Goal: Task Accomplishment & Management: Use online tool/utility

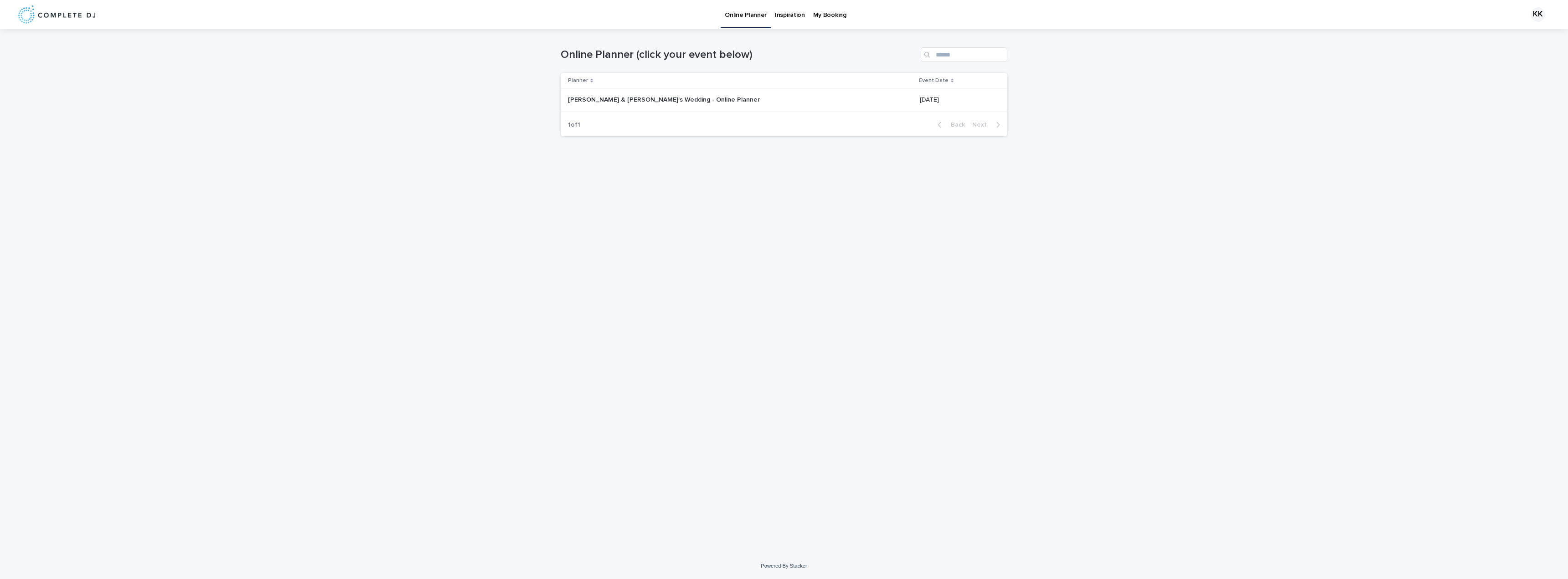
click at [667, 104] on div "[PERSON_NAME] & [PERSON_NAME]'s Wedding - Online Planner [PERSON_NAME] & [PERSO…" at bounding box center [740, 100] width 345 height 15
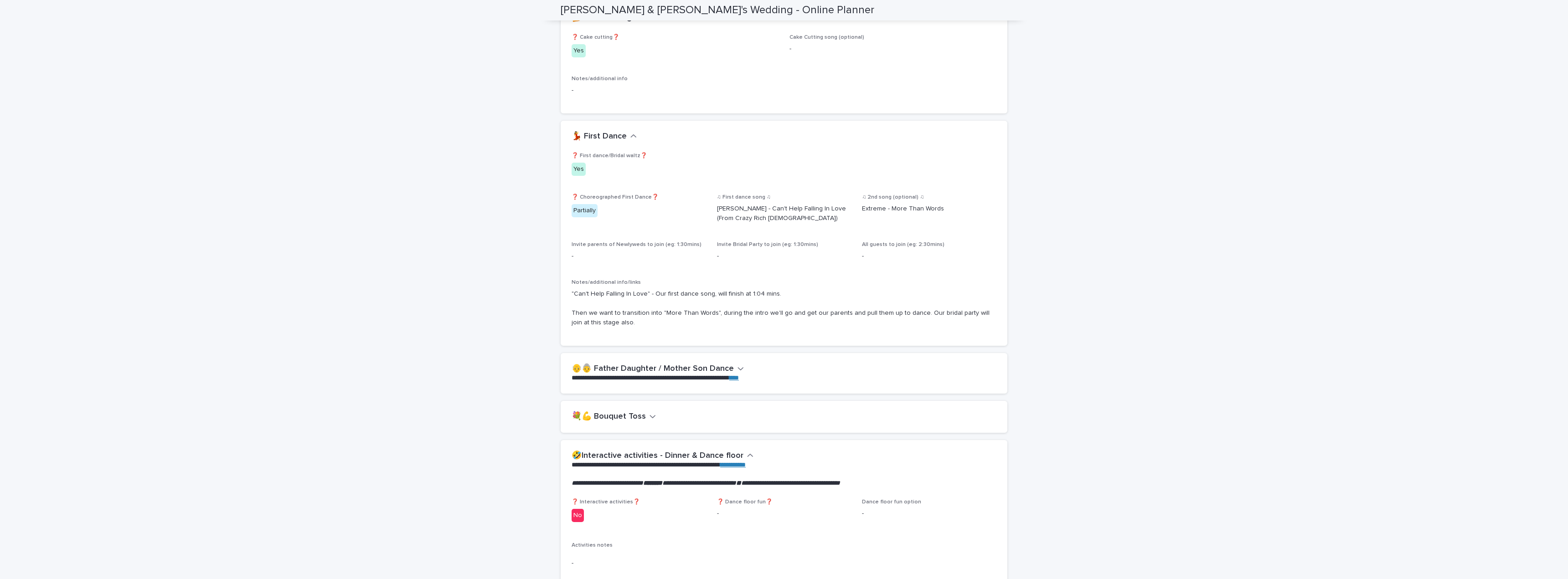
scroll to position [1503, 0]
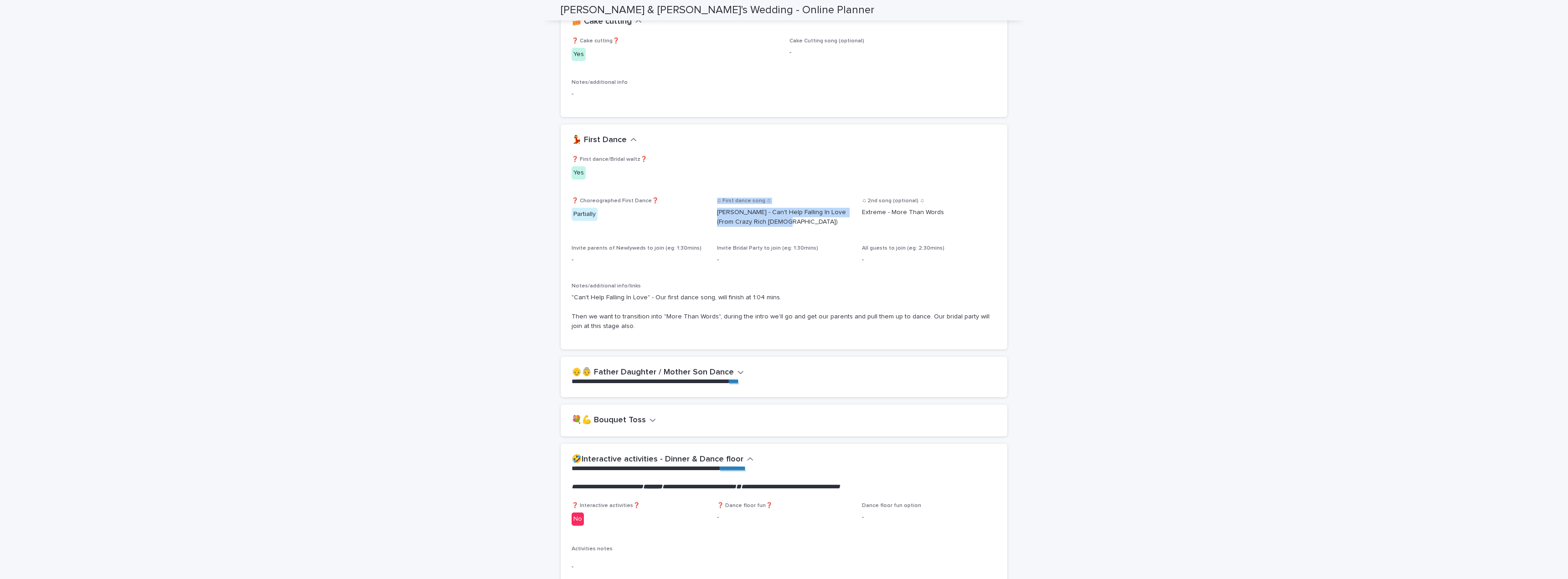
drag, startPoint x: 777, startPoint y: 206, endPoint x: 698, endPoint y: 190, distance: 80.6
click at [699, 190] on div "❓ First dance/Bridal waltz❓ Yes ❓ Choreographed First Dance❓ Partially ♫ First …" at bounding box center [784, 248] width 425 height 182
click at [665, 245] on div "Invite parents of Newlyweds to join (eg: 1:30mins) -" at bounding box center [639, 258] width 135 height 27
drag, startPoint x: 771, startPoint y: 207, endPoint x: 698, endPoint y: 189, distance: 75.2
click at [705, 192] on div "❓ First dance/Bridal waltz❓ Yes ❓ Choreographed First Dance❓ Partially ♫ First …" at bounding box center [784, 248] width 425 height 182
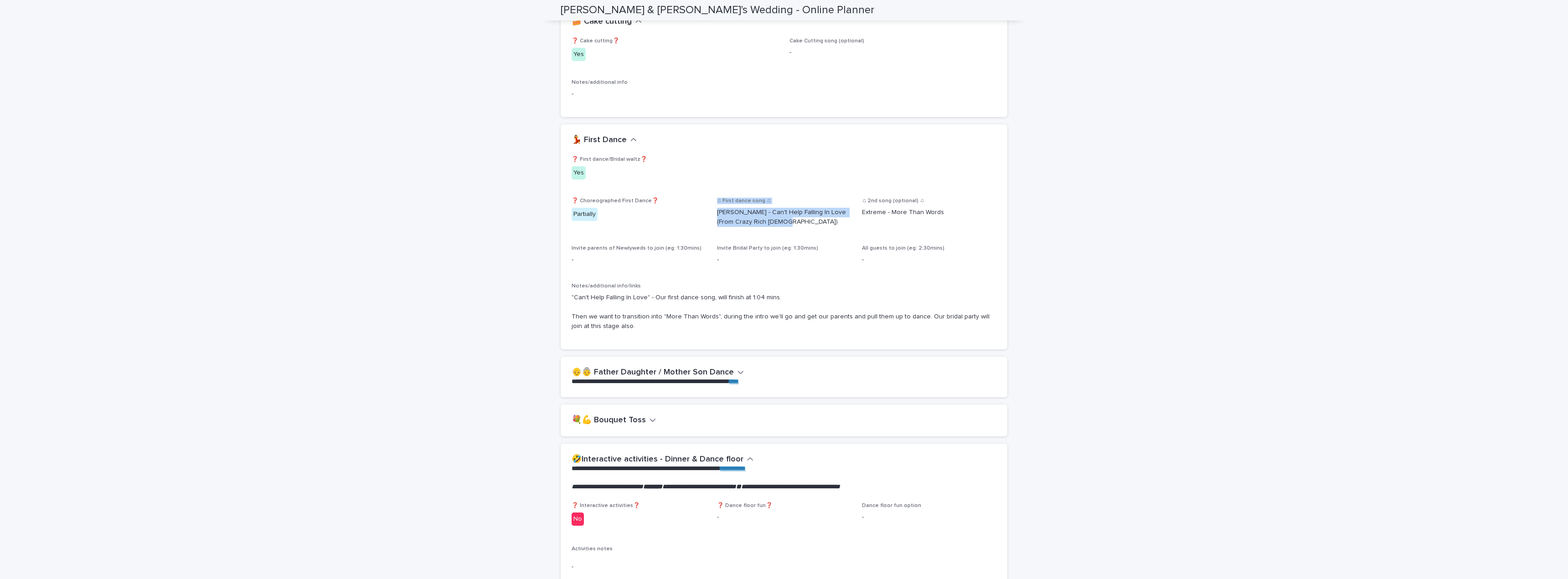
click at [772, 207] on p "[PERSON_NAME] - Can't Help Falling In Love (From Crazy Rich [DEMOGRAPHIC_DATA])" at bounding box center [784, 217] width 135 height 19
click at [796, 215] on div "♫ First dance song ♫ [PERSON_NAME] - Can't Help Falling In Love (From Crazy Ric…" at bounding box center [784, 216] width 135 height 36
drag, startPoint x: 772, startPoint y: 210, endPoint x: 712, endPoint y: 193, distance: 62.4
click at [712, 193] on div "❓ First dance/Bridal waltz❓ Yes ❓ Choreographed First Dance❓ Partially ♫ First …" at bounding box center [784, 248] width 425 height 182
copy p "[PERSON_NAME] - Can't Help Falling In Love (From Crazy Rich [DEMOGRAPHIC_DATA])"
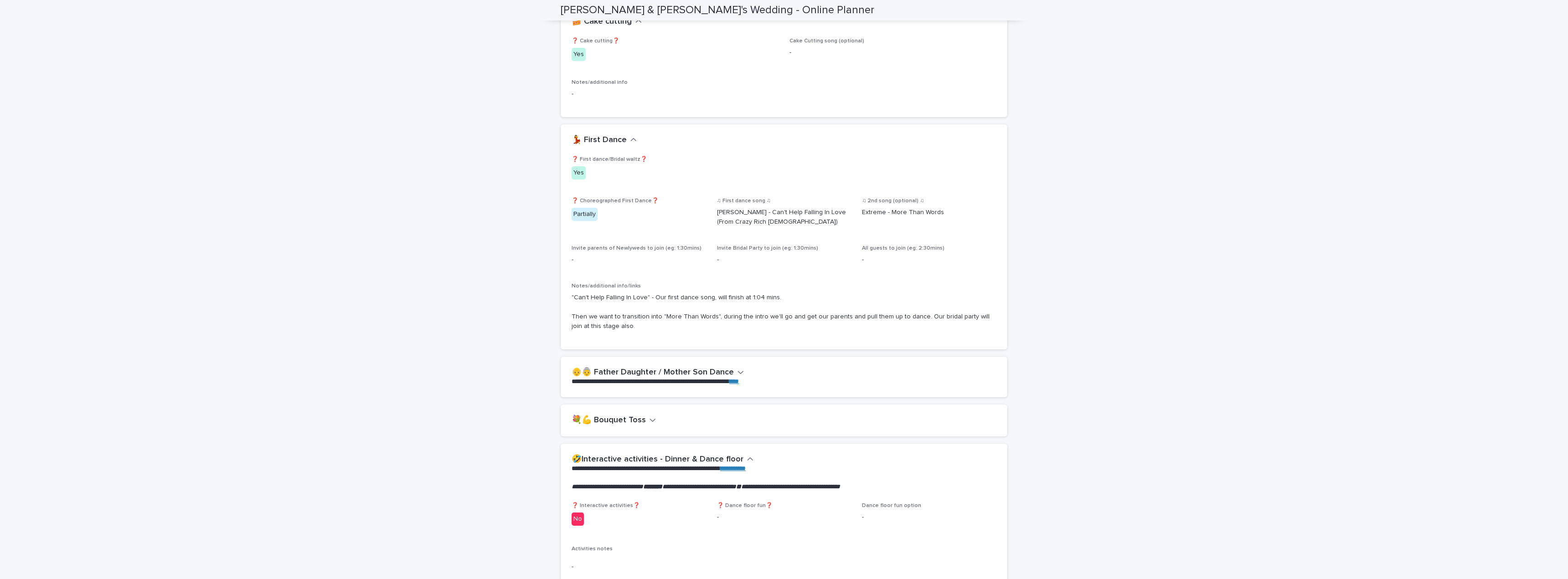
click at [802, 283] on p "Notes/additional info/links" at bounding box center [784, 286] width 425 height 6
drag, startPoint x: 774, startPoint y: 206, endPoint x: 669, endPoint y: 181, distance: 107.9
click at [672, 182] on div "❓ First dance/Bridal waltz❓ Yes ❓ Choreographed First Dance❓ Partially ♫ First …" at bounding box center [784, 248] width 425 height 182
click at [785, 207] on p "[PERSON_NAME] - Can't Help Falling In Love (From Crazy Rich [DEMOGRAPHIC_DATA])" at bounding box center [784, 217] width 135 height 19
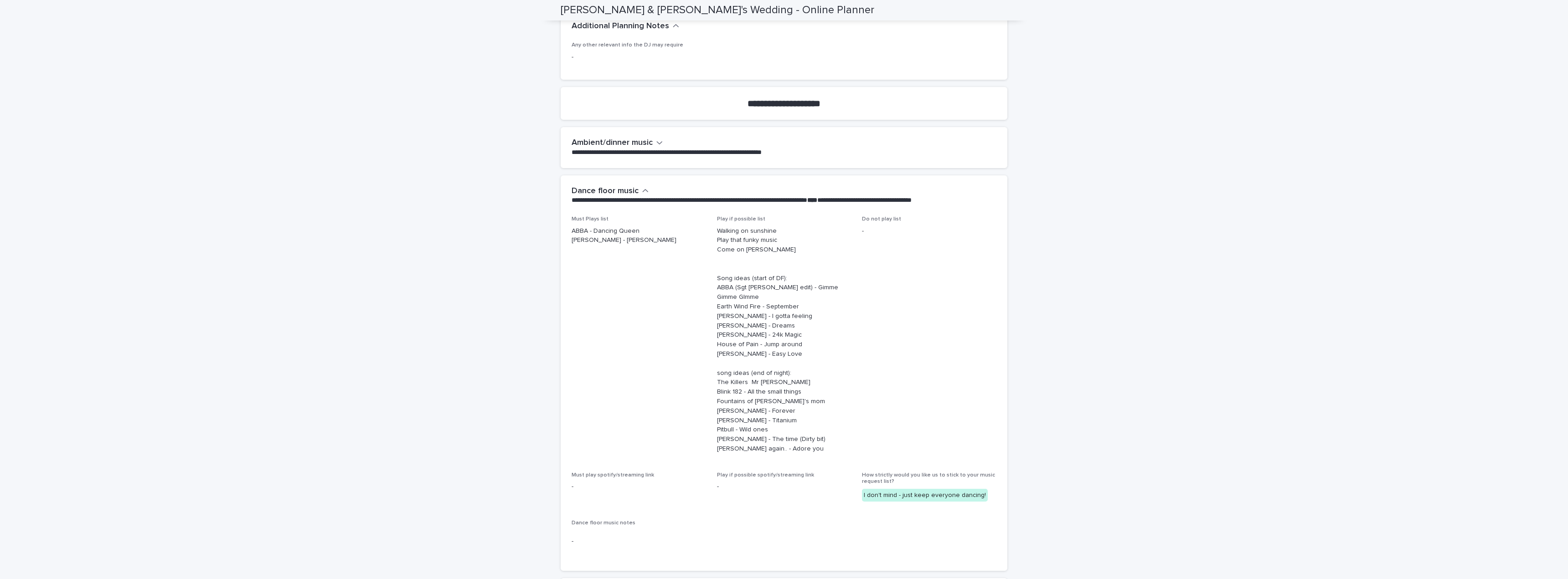
scroll to position [2368, 0]
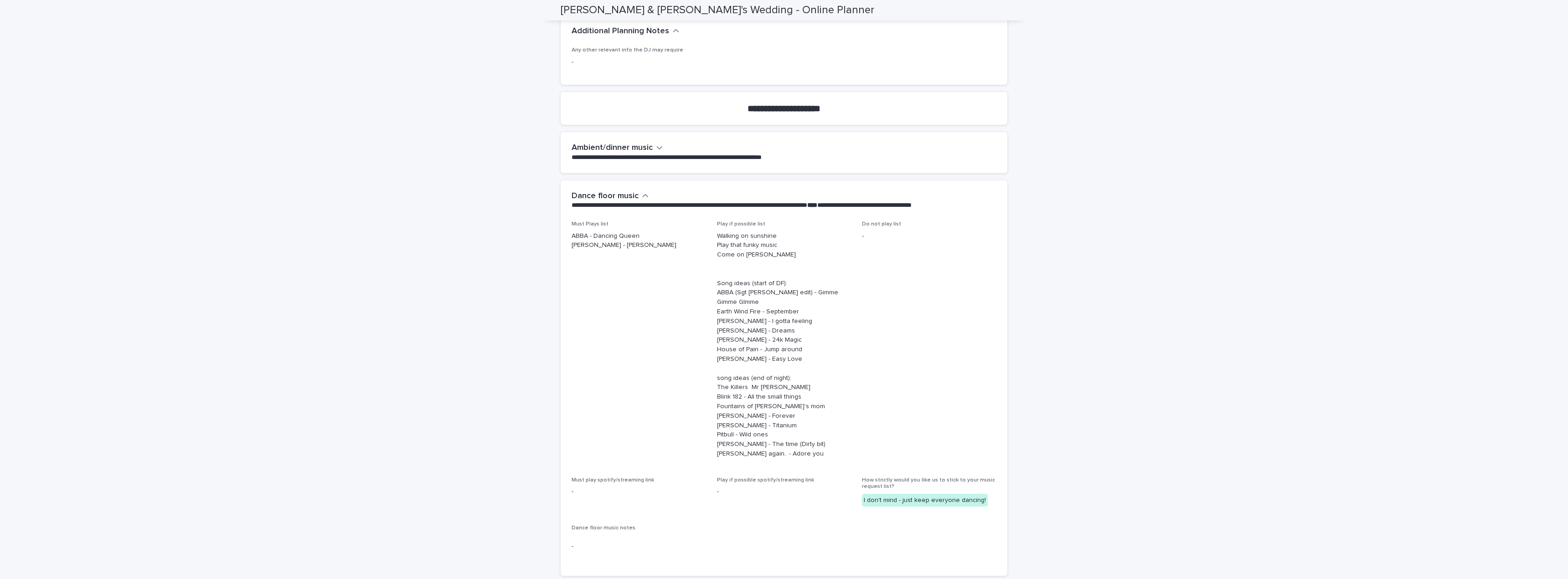
drag, startPoint x: 529, startPoint y: 154, endPoint x: 442, endPoint y: 40, distance: 143.4
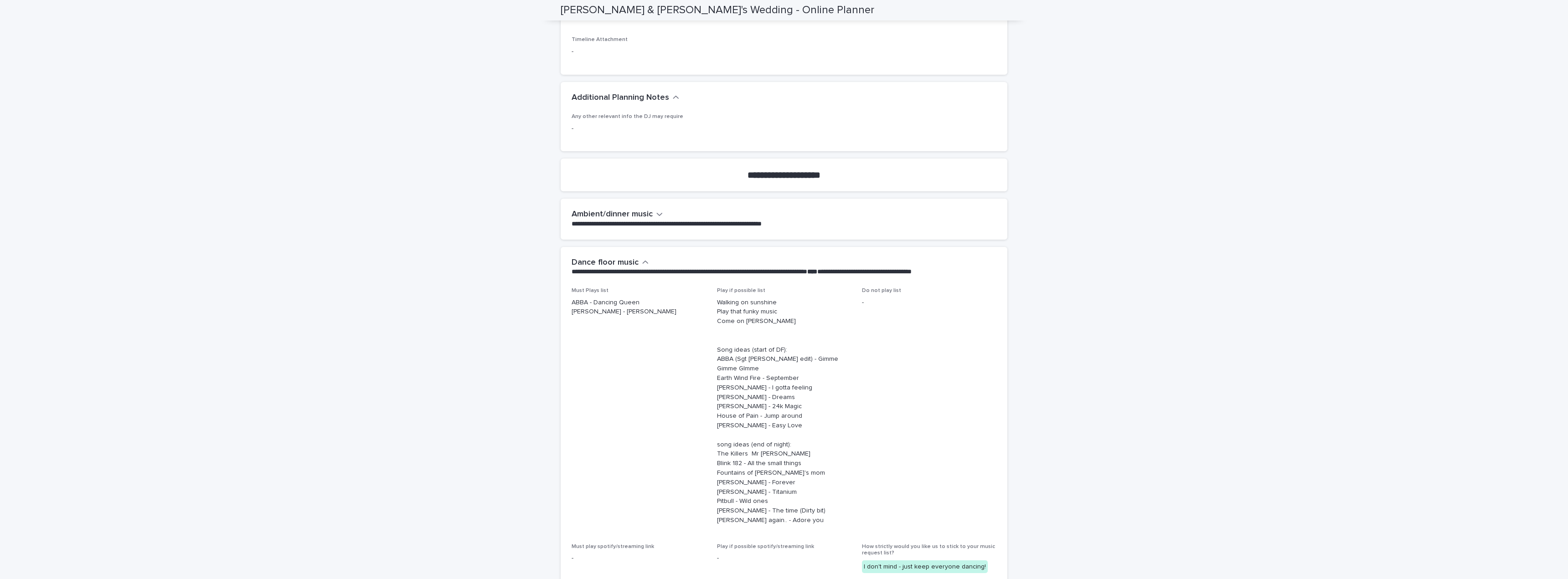
scroll to position [2278, 0]
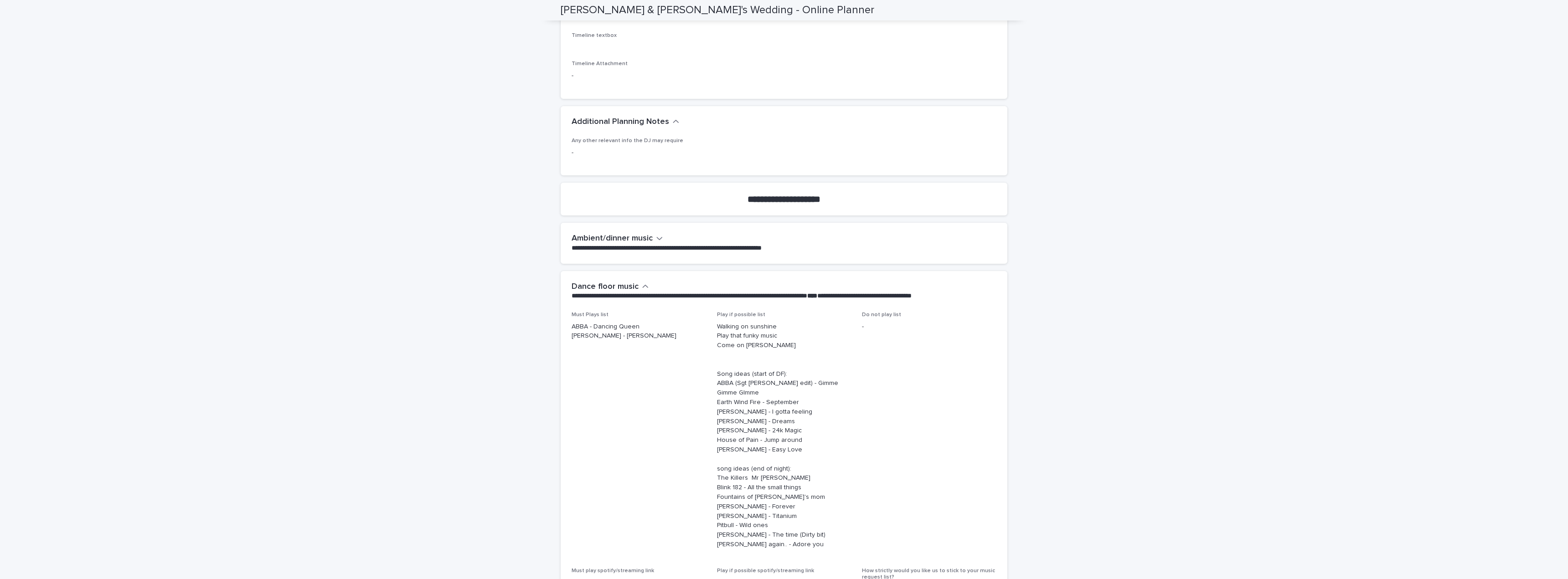
click at [656, 234] on icon "button" at bounding box center [659, 238] width 6 height 8
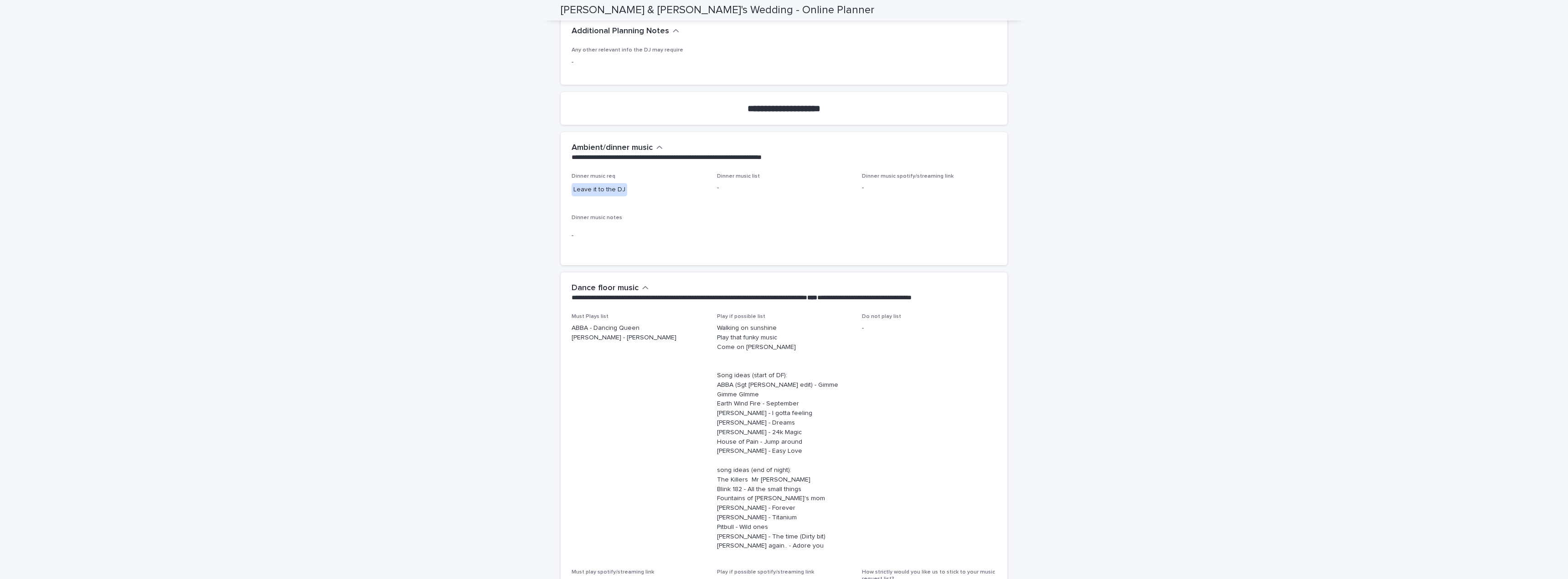
scroll to position [2369, 0]
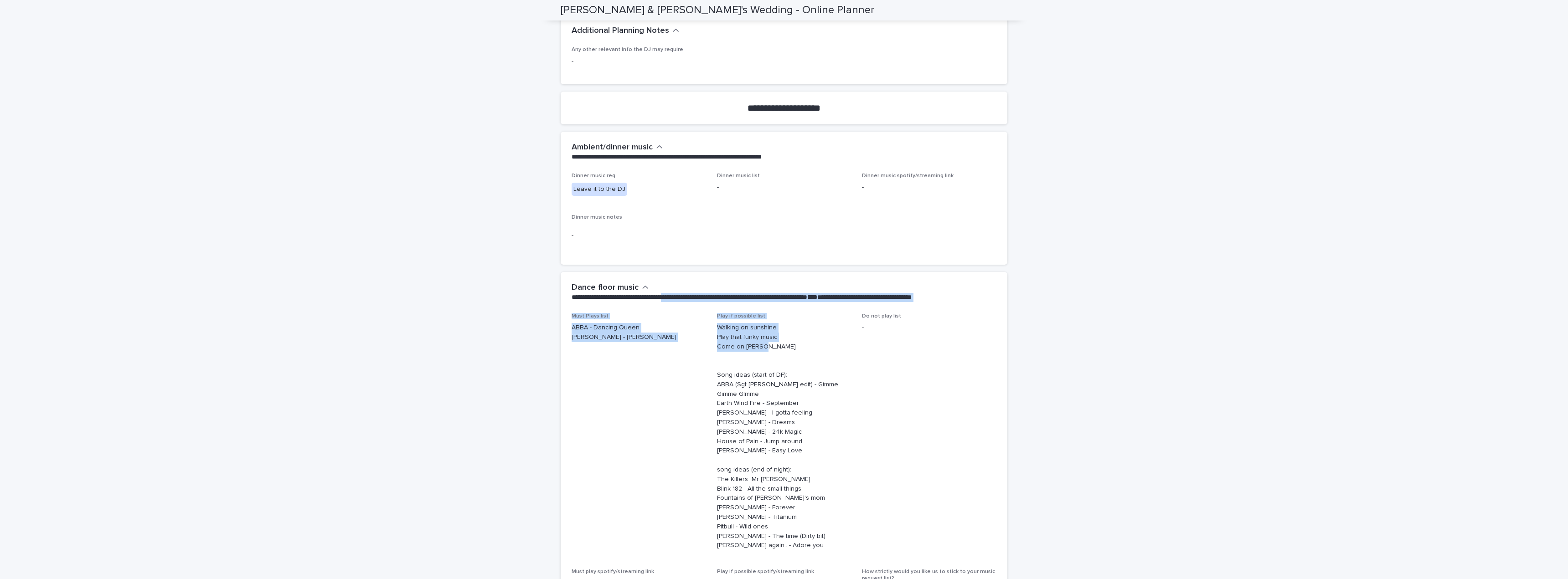
drag, startPoint x: 767, startPoint y: 323, endPoint x: 683, endPoint y: 281, distance: 93.9
click at [683, 281] on section "**********" at bounding box center [784, 470] width 447 height 395
click at [685, 323] on p "ABBA - Dancing Queen [PERSON_NAME] - [PERSON_NAME]" at bounding box center [639, 332] width 135 height 19
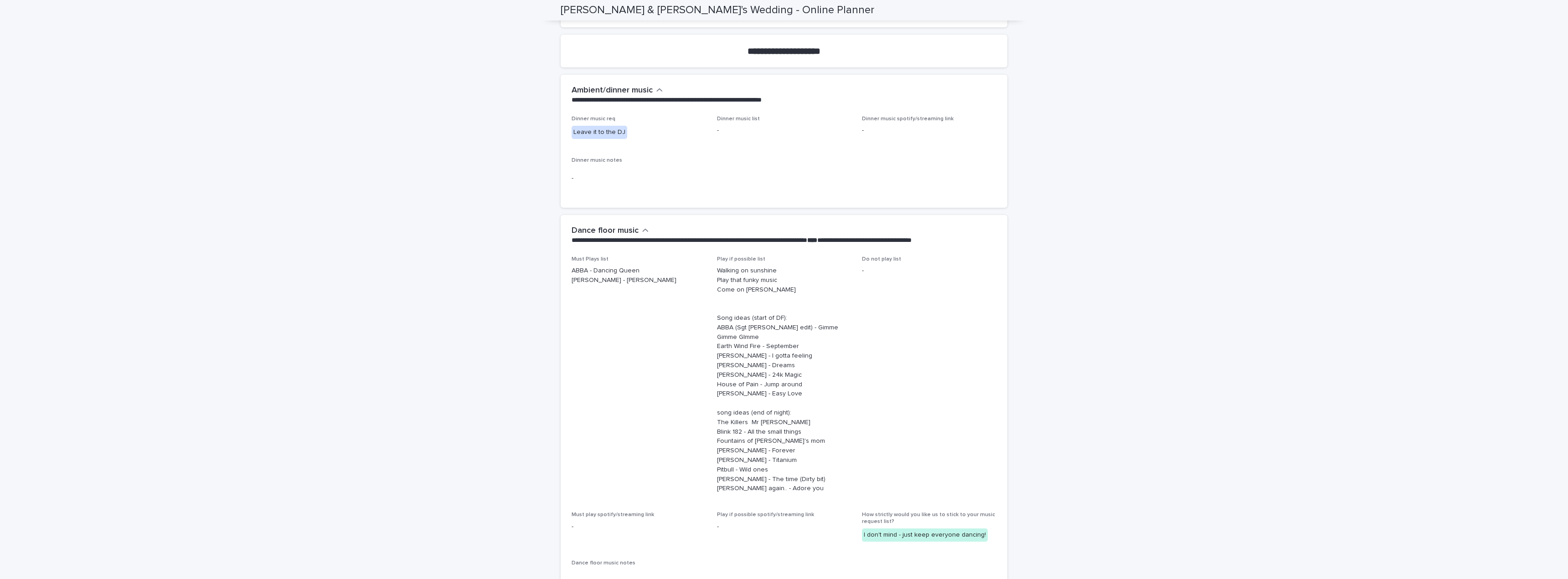
scroll to position [2460, 0]
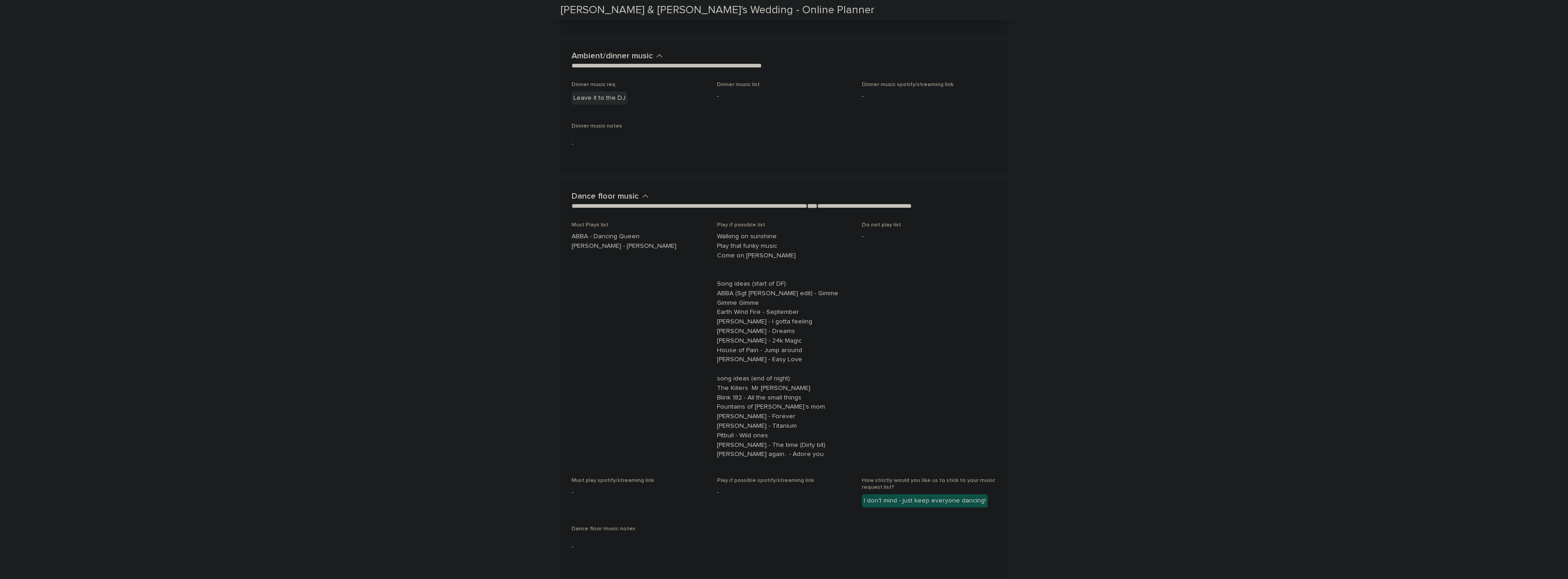
drag, startPoint x: 635, startPoint y: 213, endPoint x: 554, endPoint y: 215, distance: 81.0
drag, startPoint x: 659, startPoint y: 227, endPoint x: 519, endPoint y: 218, distance: 140.3
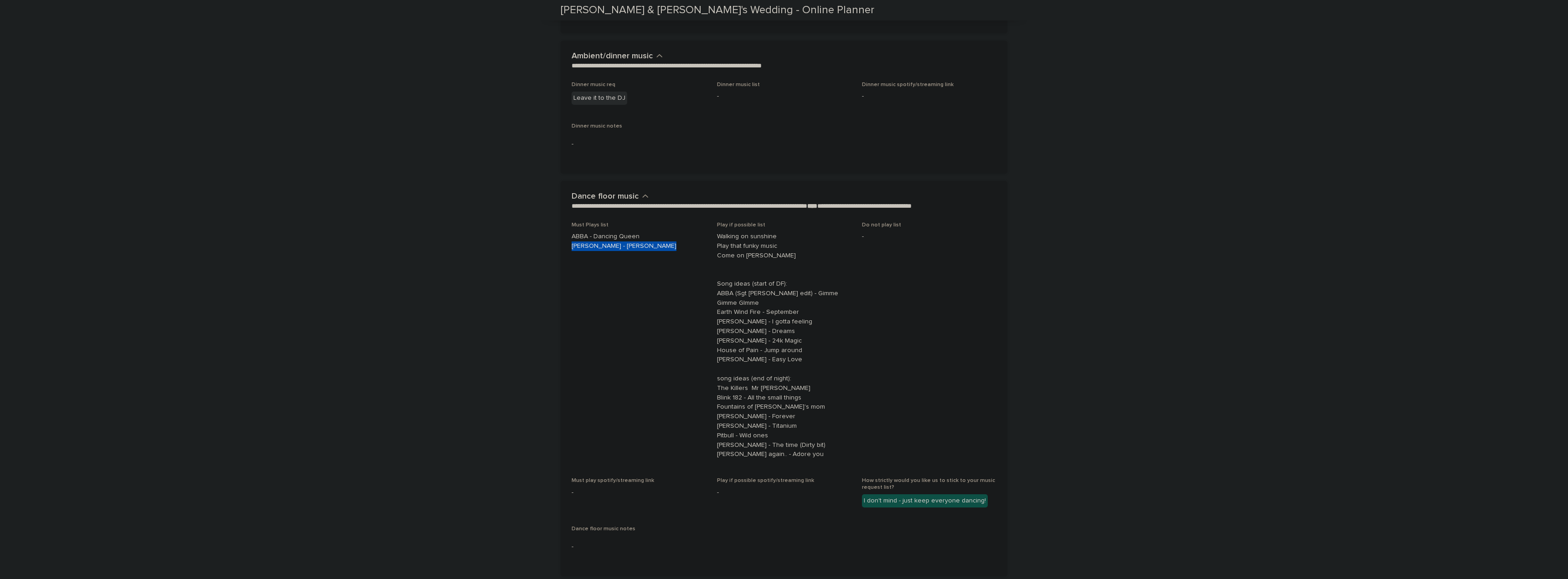
click at [612, 232] on p "ABBA - Dancing Queen [PERSON_NAME] - [PERSON_NAME]" at bounding box center [639, 241] width 135 height 19
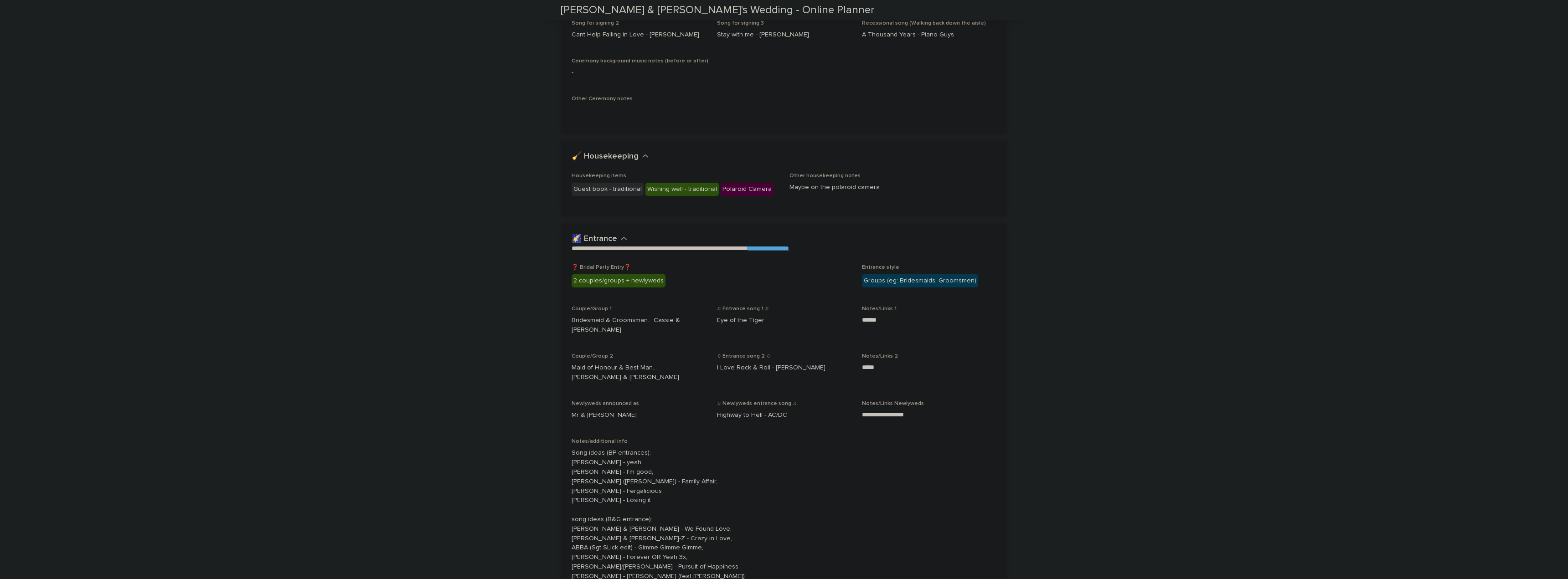
scroll to position [0, 0]
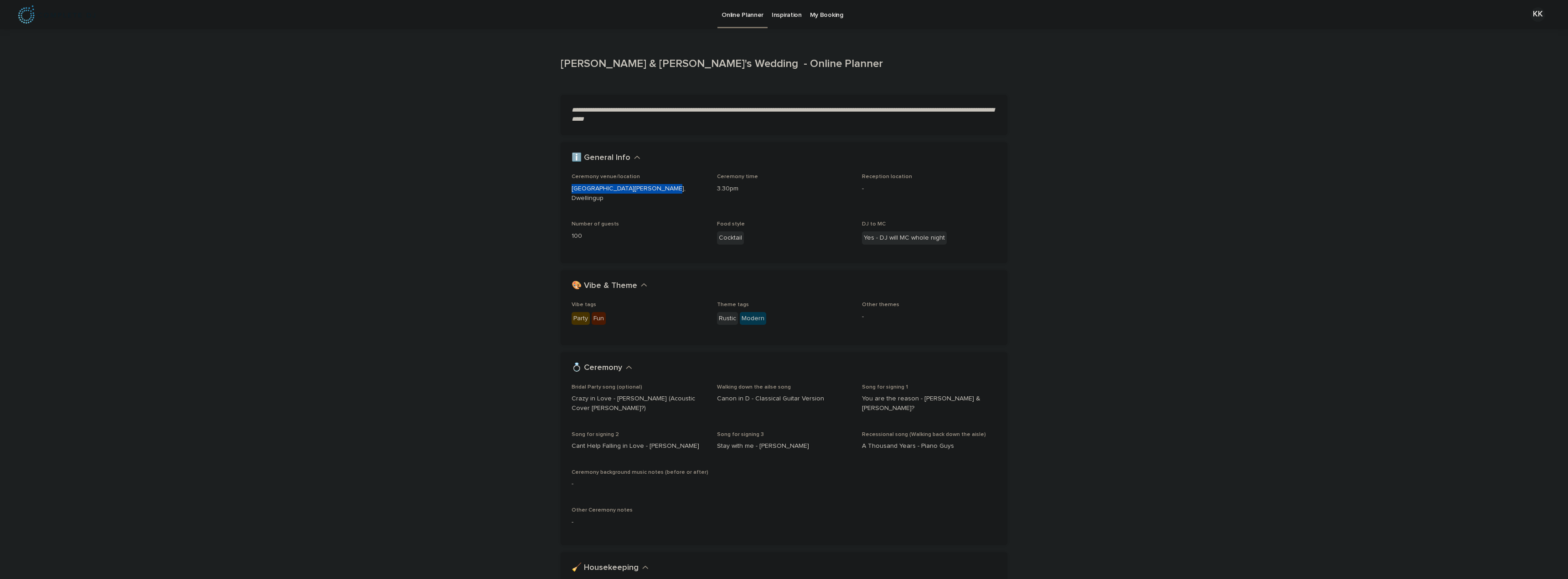
drag, startPoint x: 649, startPoint y: 191, endPoint x: 567, endPoint y: 182, distance: 82.5
click at [572, 182] on div "[GEOGRAPHIC_DATA][PERSON_NAME], Dwellingup" at bounding box center [639, 193] width 135 height 21
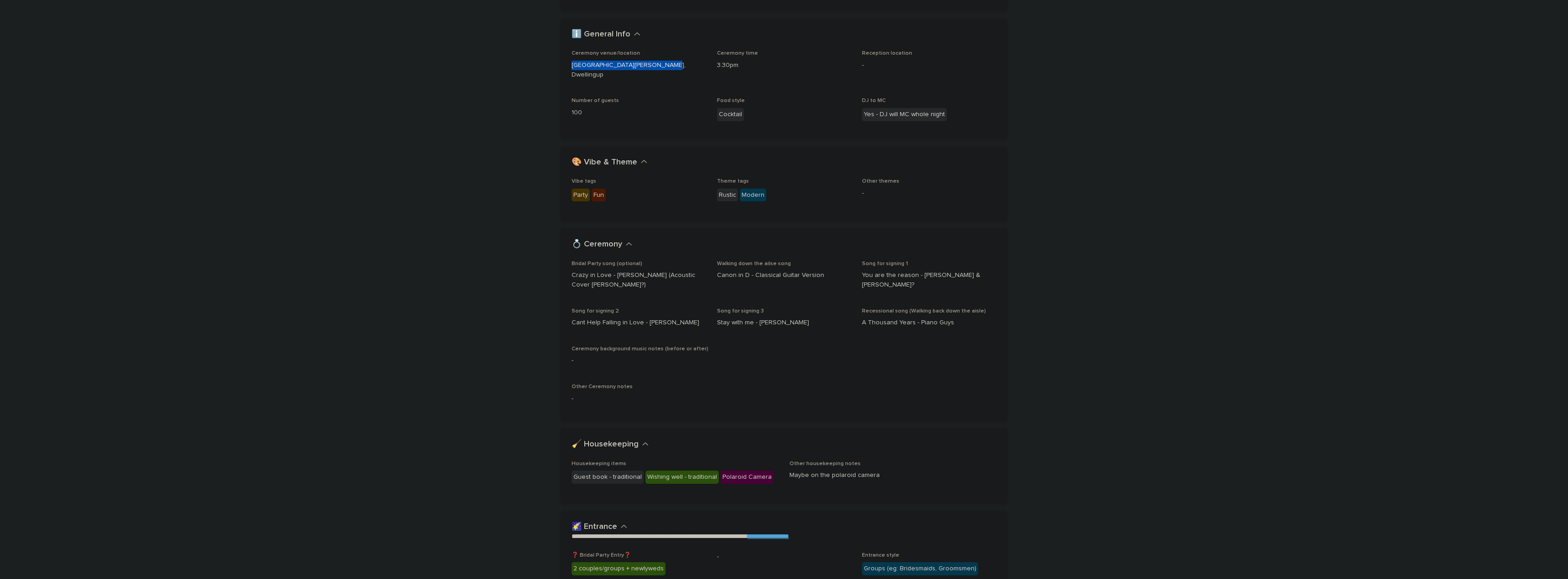
scroll to position [182, 0]
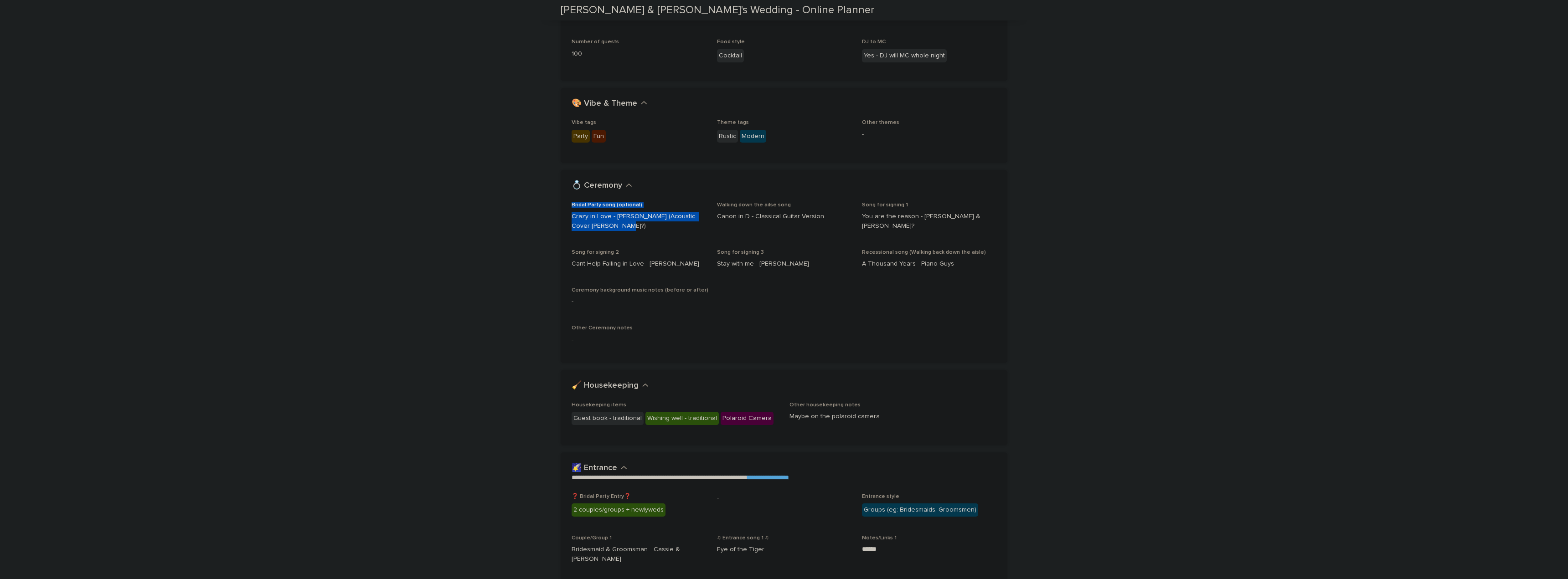
drag, startPoint x: 628, startPoint y: 226, endPoint x: 531, endPoint y: 184, distance: 105.7
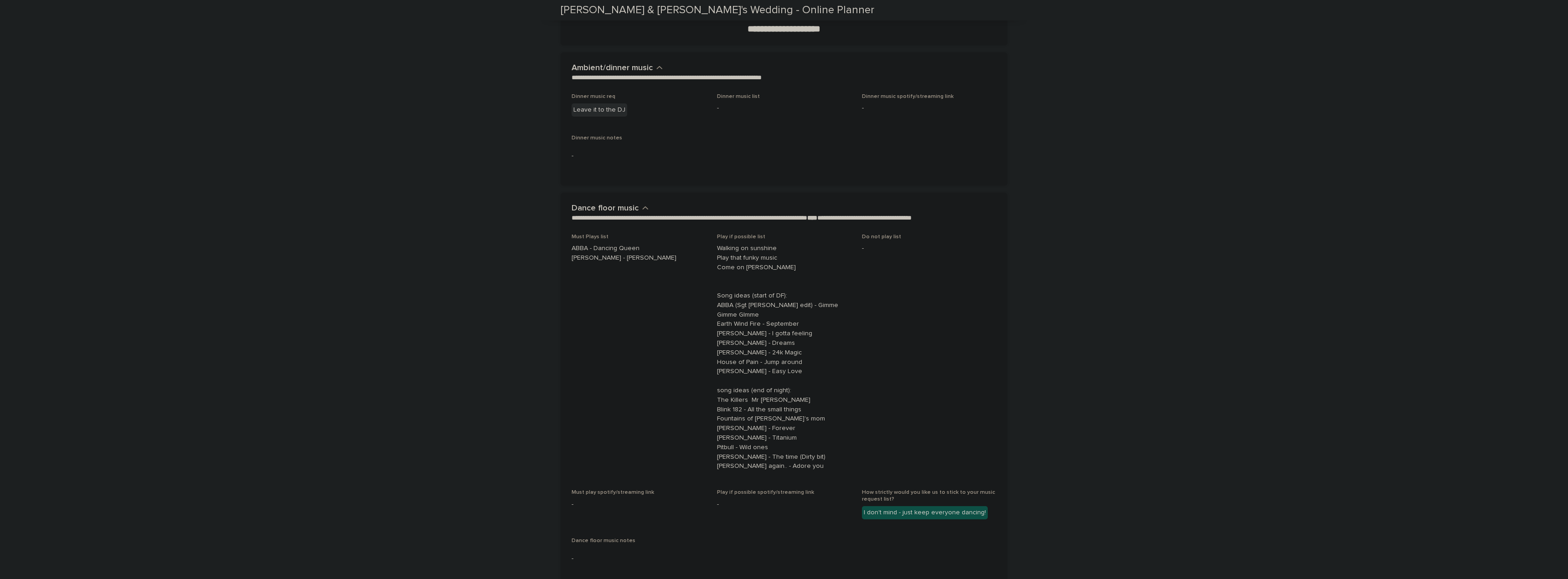
scroll to position [2368, 0]
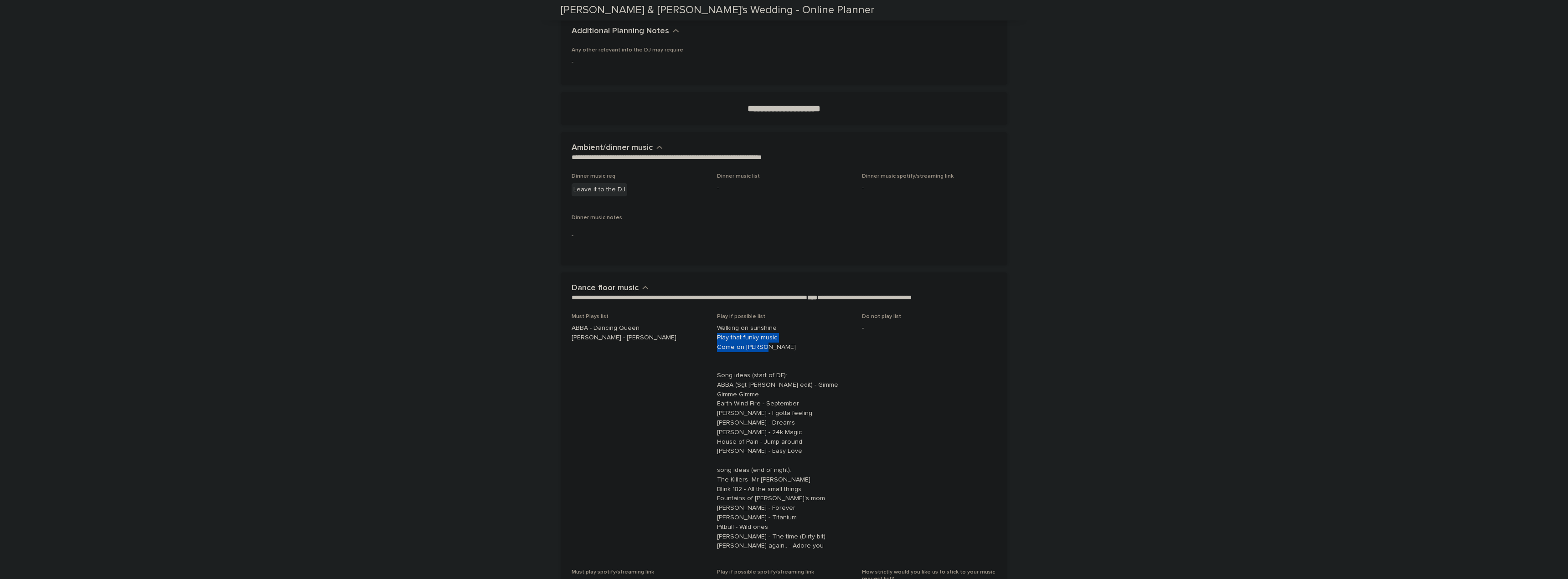
drag, startPoint x: 767, startPoint y: 321, endPoint x: 712, endPoint y: 317, distance: 55.1
click at [712, 317] on div "Must Plays list ABBA - Dancing Queen [PERSON_NAME] - [PERSON_NAME] Play if poss…" at bounding box center [784, 485] width 425 height 344
click at [764, 332] on p "Walking on sunshine Play that funky music Come on [PERSON_NAME] Song ideas (sta…" at bounding box center [784, 437] width 135 height 227
drag, startPoint x: 780, startPoint y: 307, endPoint x: 694, endPoint y: 299, distance: 86.4
click at [695, 313] on div "Must Plays list ABBA - Dancing Queen [PERSON_NAME] - [PERSON_NAME] Play if poss…" at bounding box center [784, 485] width 425 height 344
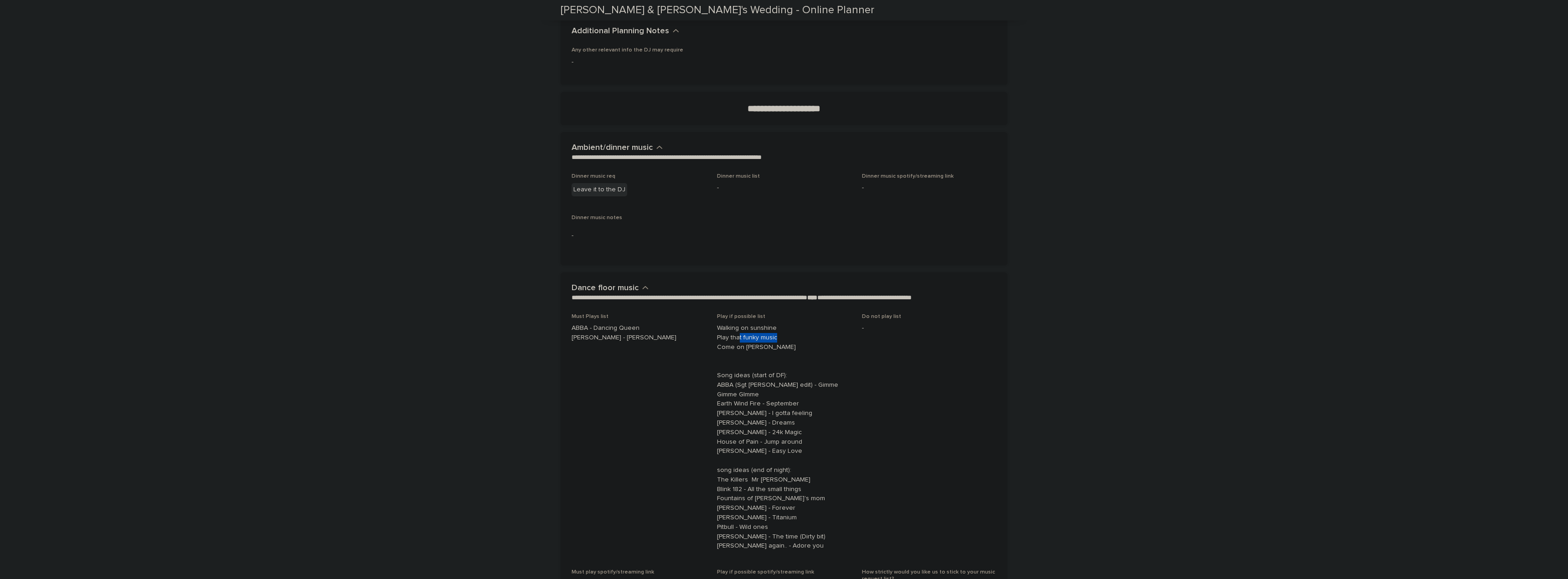
drag, startPoint x: 758, startPoint y: 313, endPoint x: 721, endPoint y: 305, distance: 37.9
click at [727, 324] on p "Walking on sunshine Play that funky music Come on [PERSON_NAME] Song ideas (sta…" at bounding box center [784, 437] width 135 height 227
drag, startPoint x: 635, startPoint y: 303, endPoint x: 531, endPoint y: 295, distance: 104.3
drag, startPoint x: 651, startPoint y: 321, endPoint x: 508, endPoint y: 297, distance: 145.0
